Goal: Information Seeking & Learning: Learn about a topic

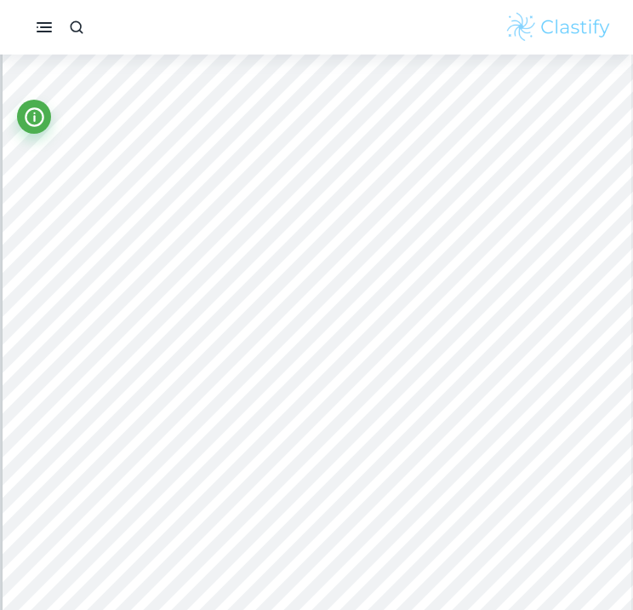
scroll to position [2140, 0]
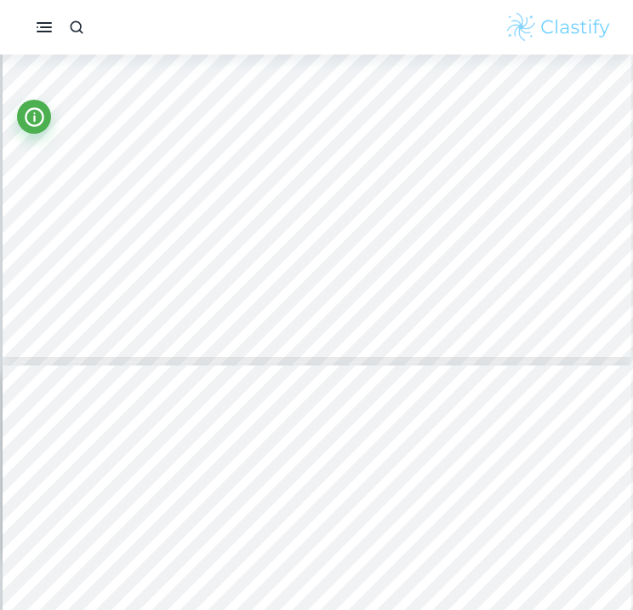
type input "3"
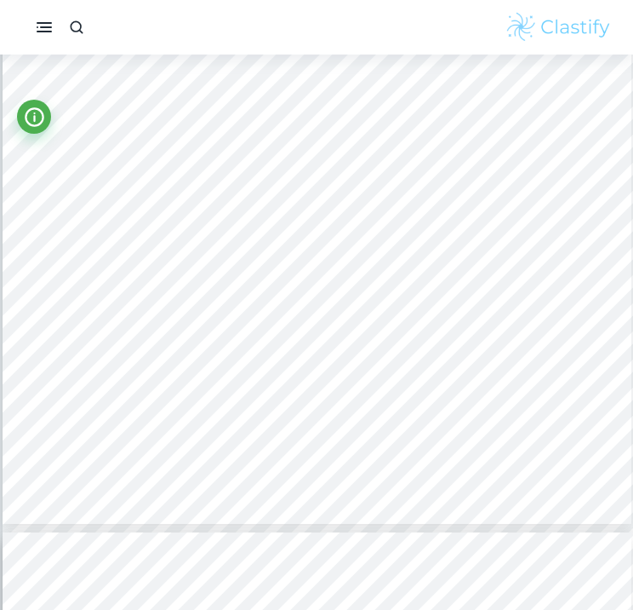
scroll to position [2234, 0]
